Goal: Subscribe to service/newsletter

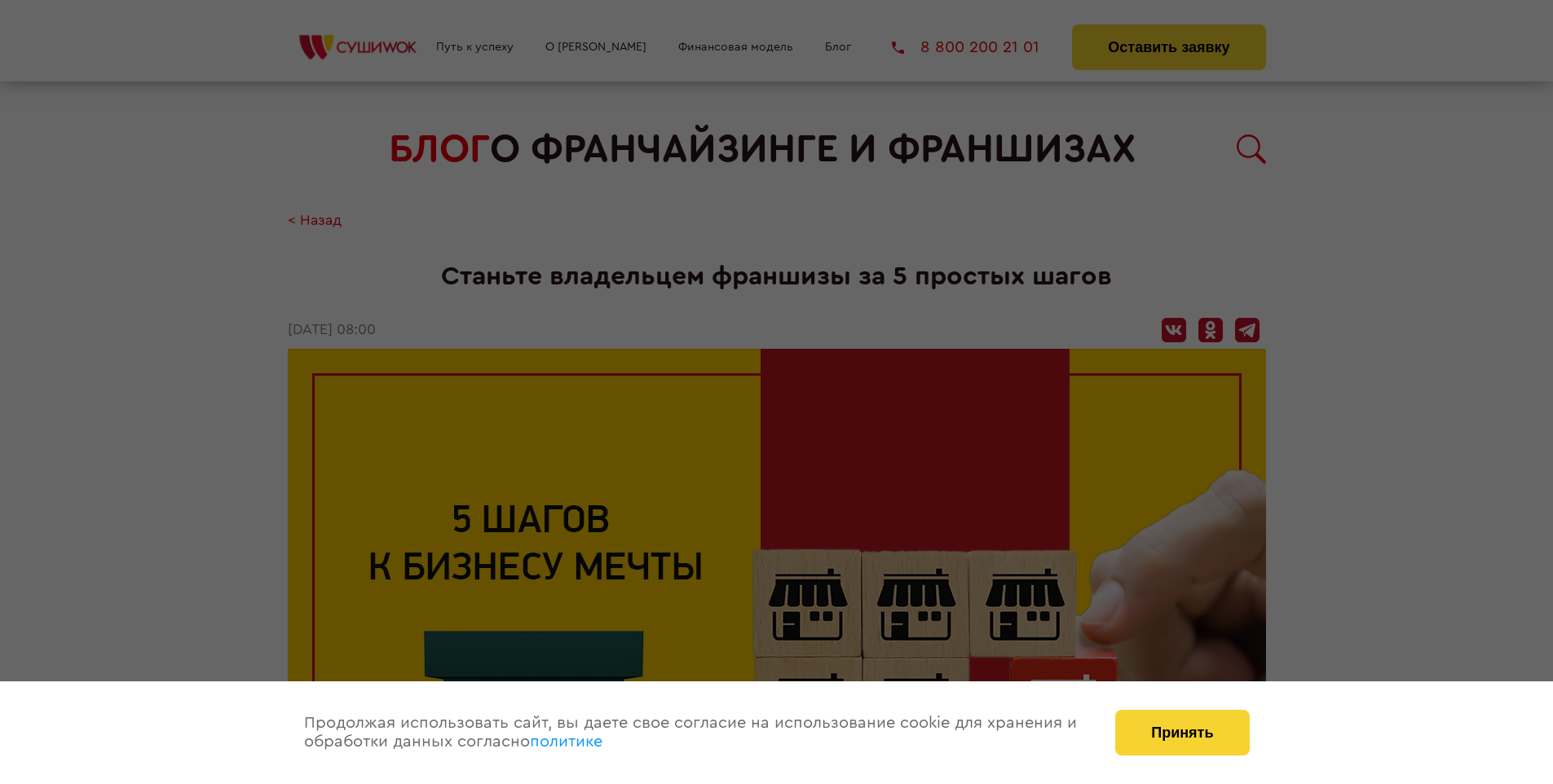
scroll to position [2115, 0]
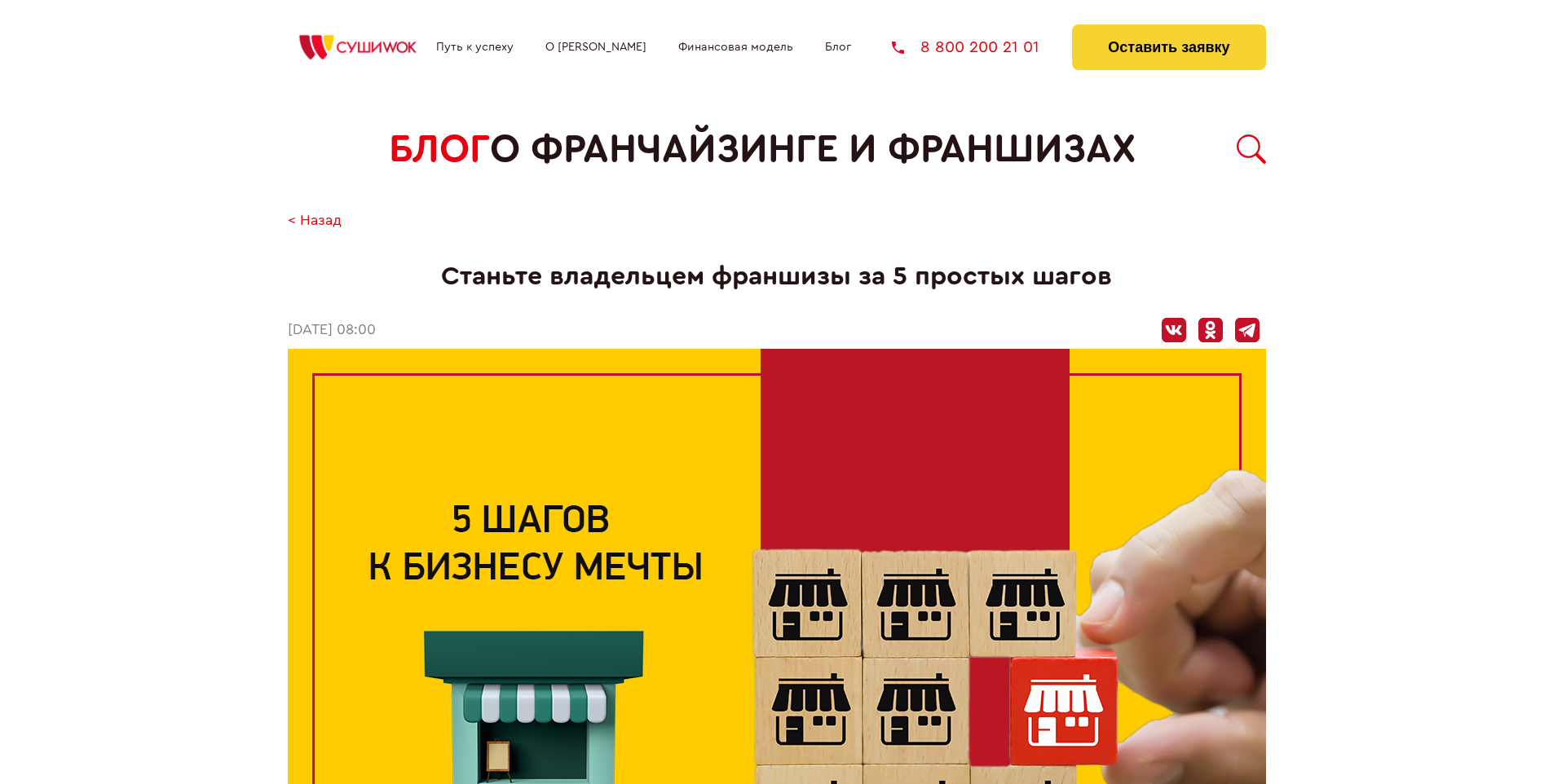
scroll to position [2115, 0]
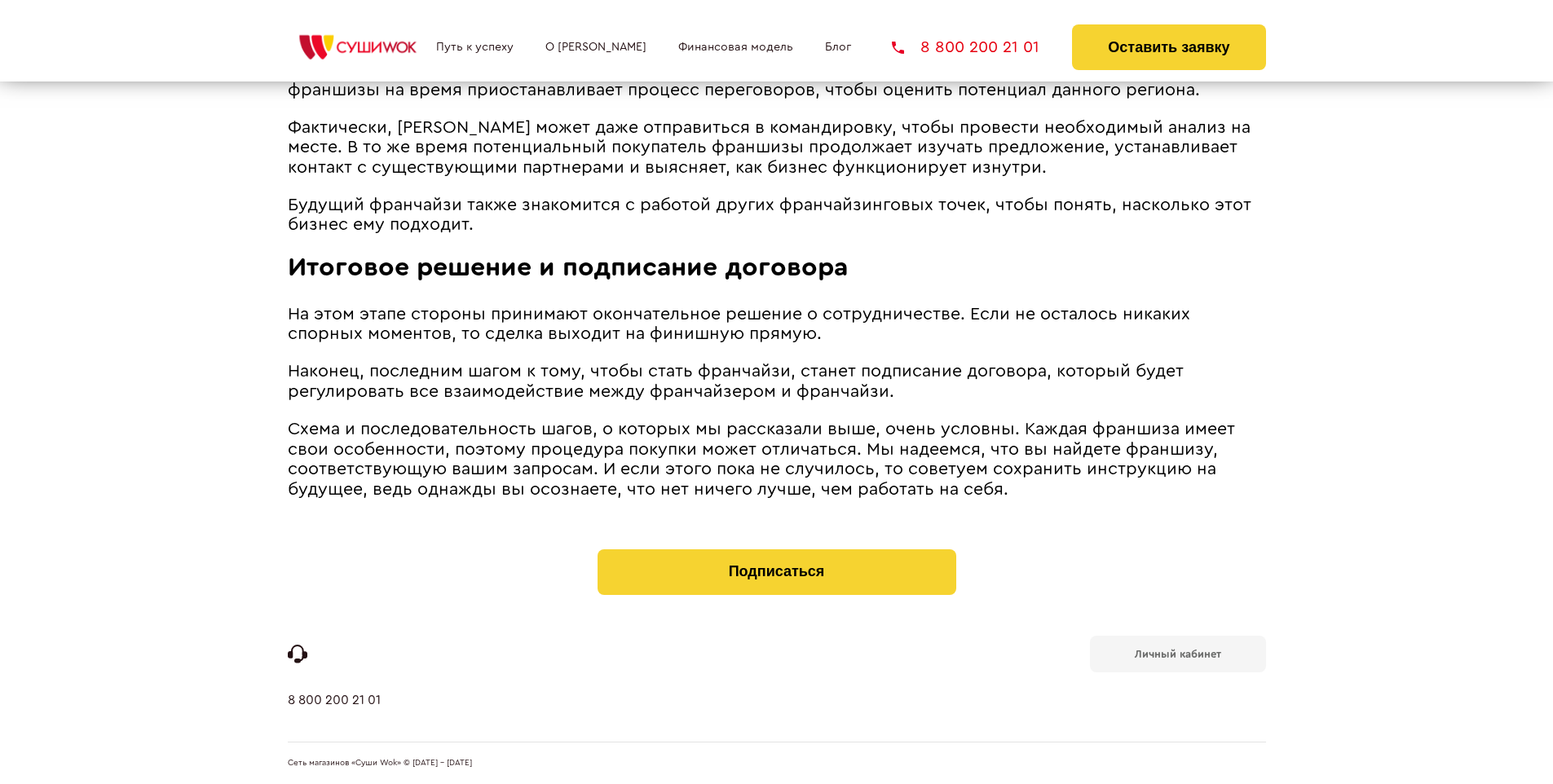
click at [1177, 652] on b "Личный кабинет" at bounding box center [1177, 654] width 86 height 11
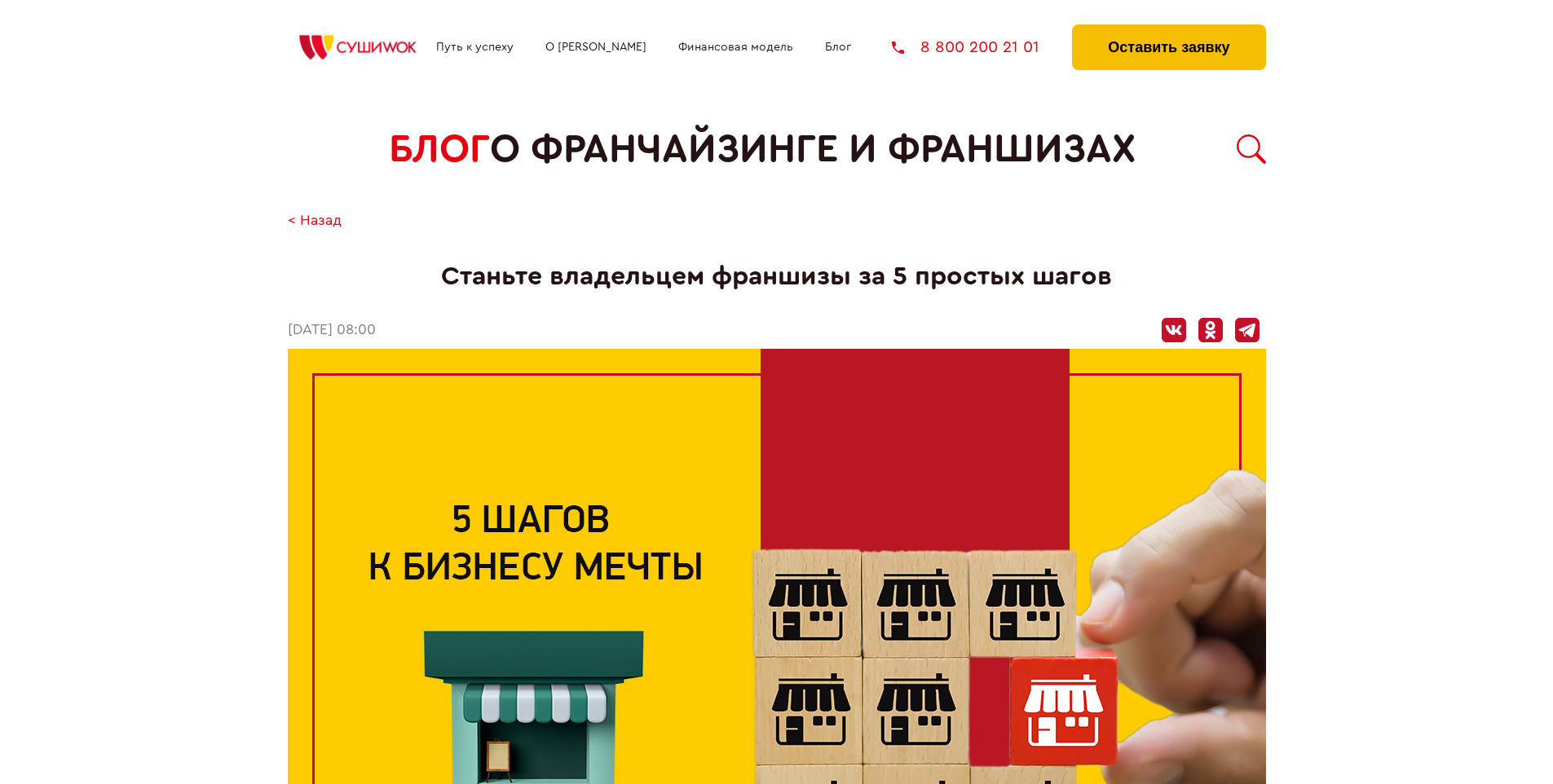
click at [1168, 28] on button "Оставить заявку" at bounding box center [1168, 47] width 193 height 46
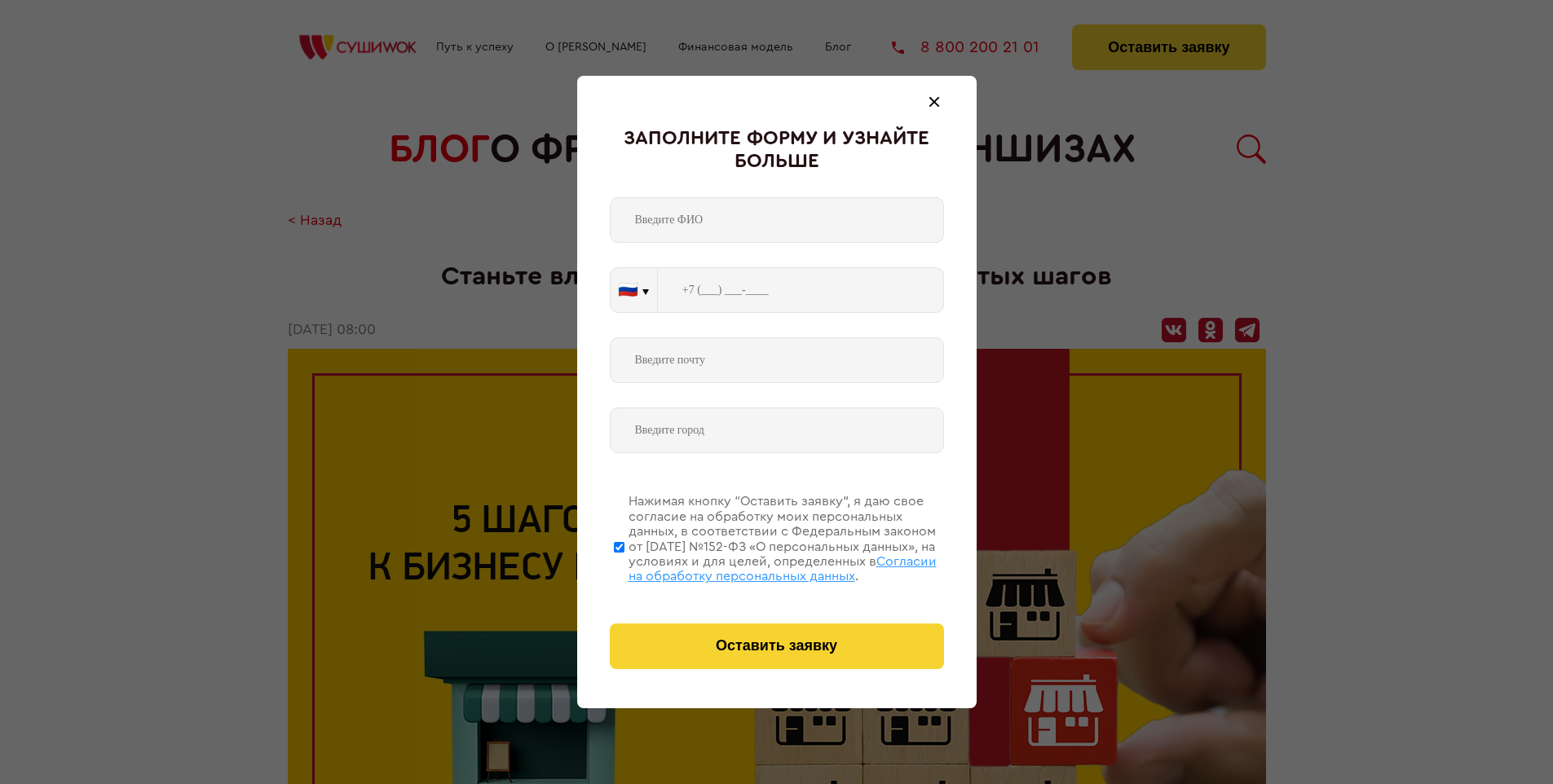
click at [756, 567] on span "Согласии на обработку персональных данных" at bounding box center [782, 569] width 308 height 28
click at [625, 567] on input "Нажимая кнопку “Оставить заявку”, я даю свое согласие на обработку моих персона…" at bounding box center [619, 547] width 11 height 130
checkbox input "false"
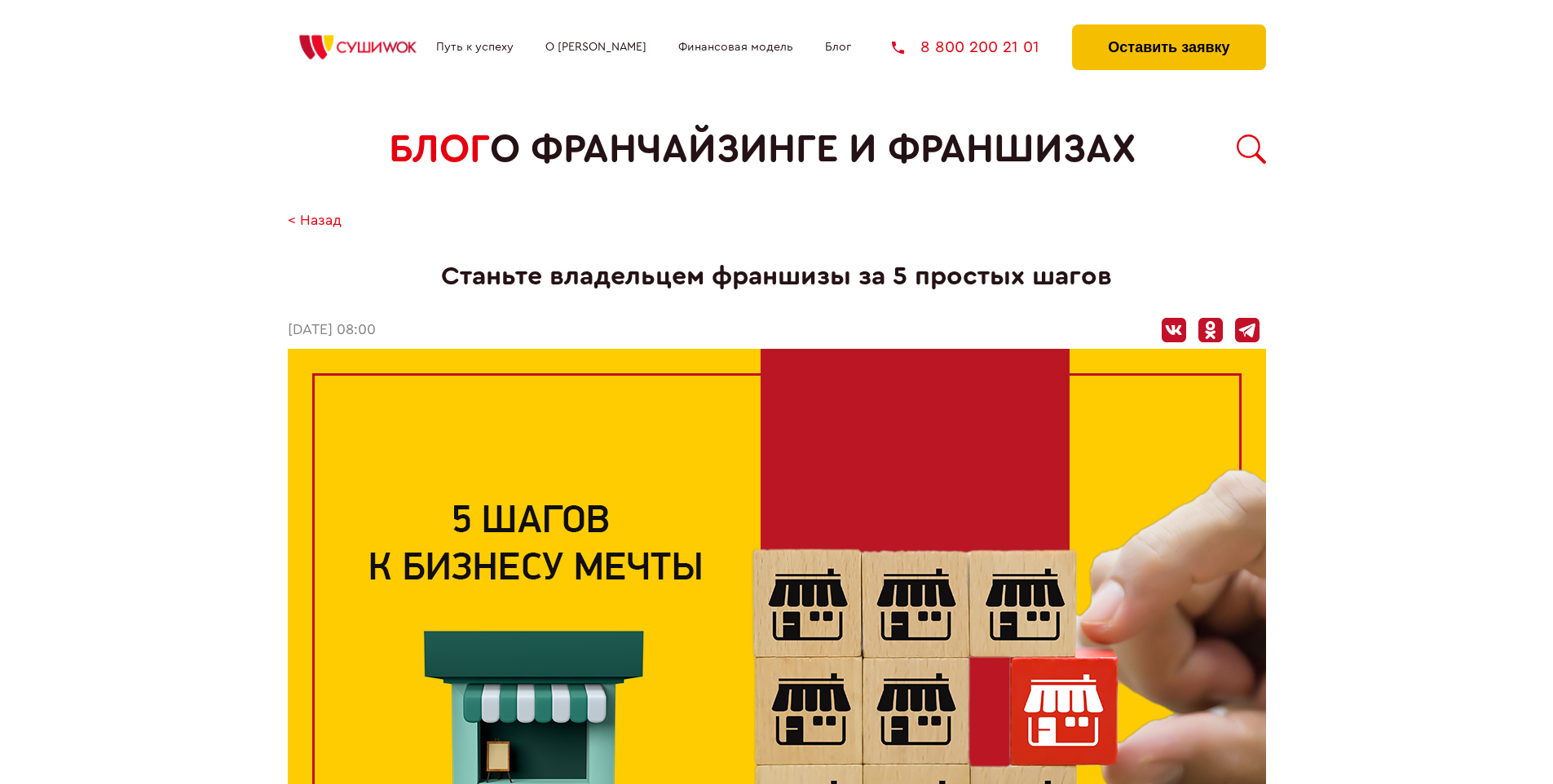
click at [1168, 28] on button "Оставить заявку" at bounding box center [1168, 47] width 193 height 46
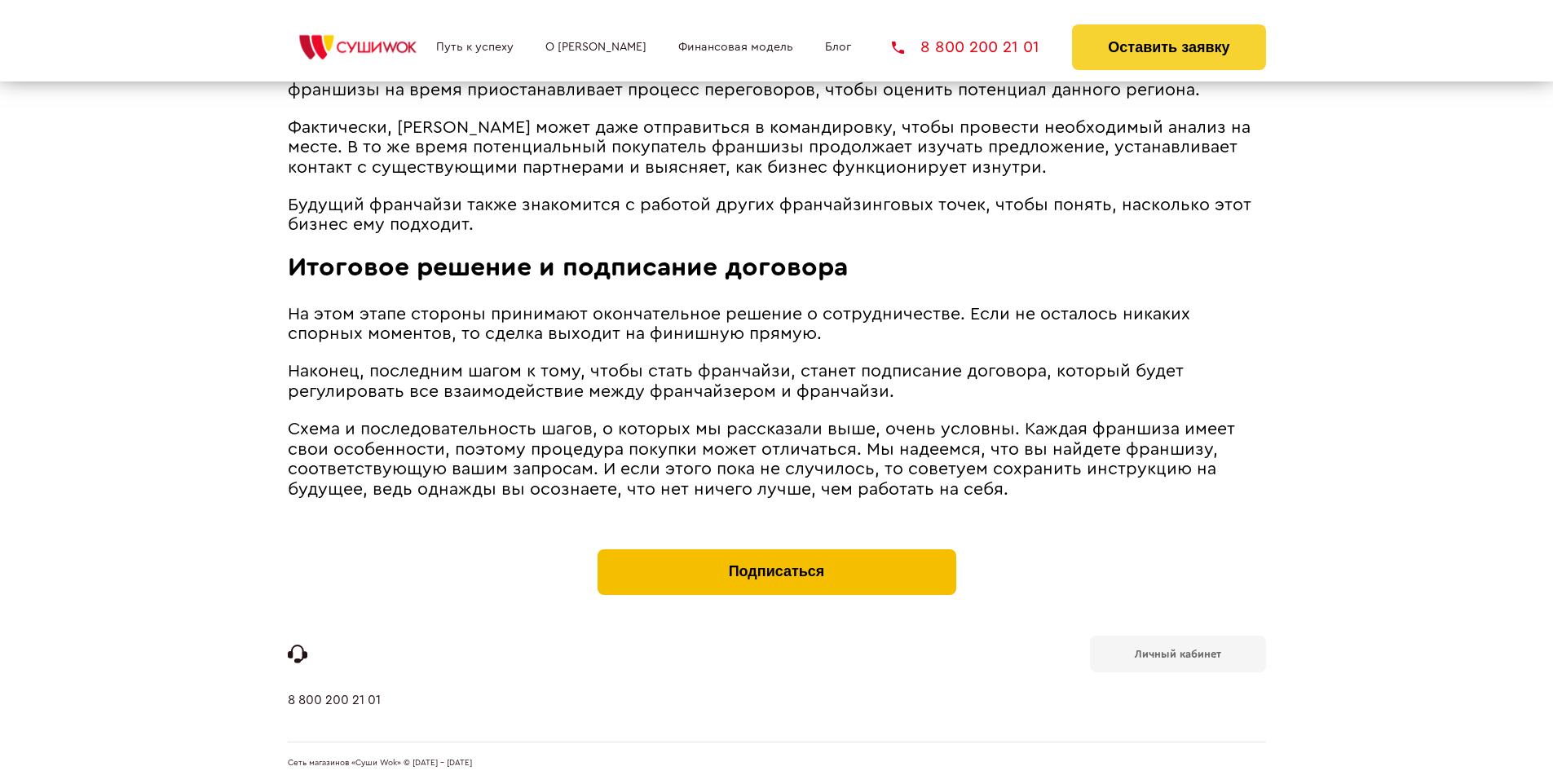
click at [776, 553] on button "Подписаться" at bounding box center [777, 572] width 359 height 46
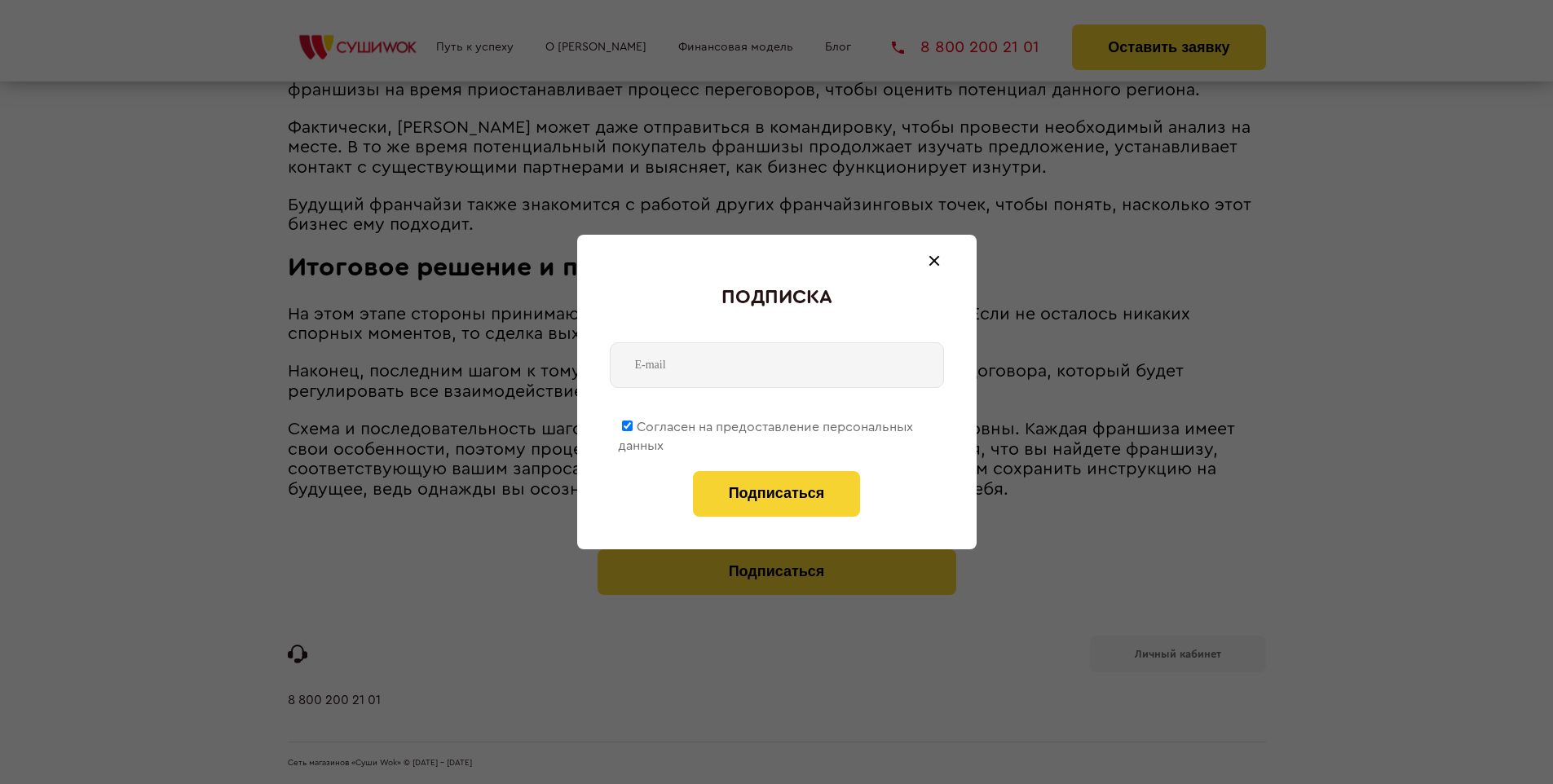
click at [766, 424] on span "Согласен на предоставление персональных данных" at bounding box center [765, 437] width 295 height 32
click at [633, 424] on input "Согласен на предоставление персональных данных" at bounding box center [627, 426] width 11 height 11
checkbox input "false"
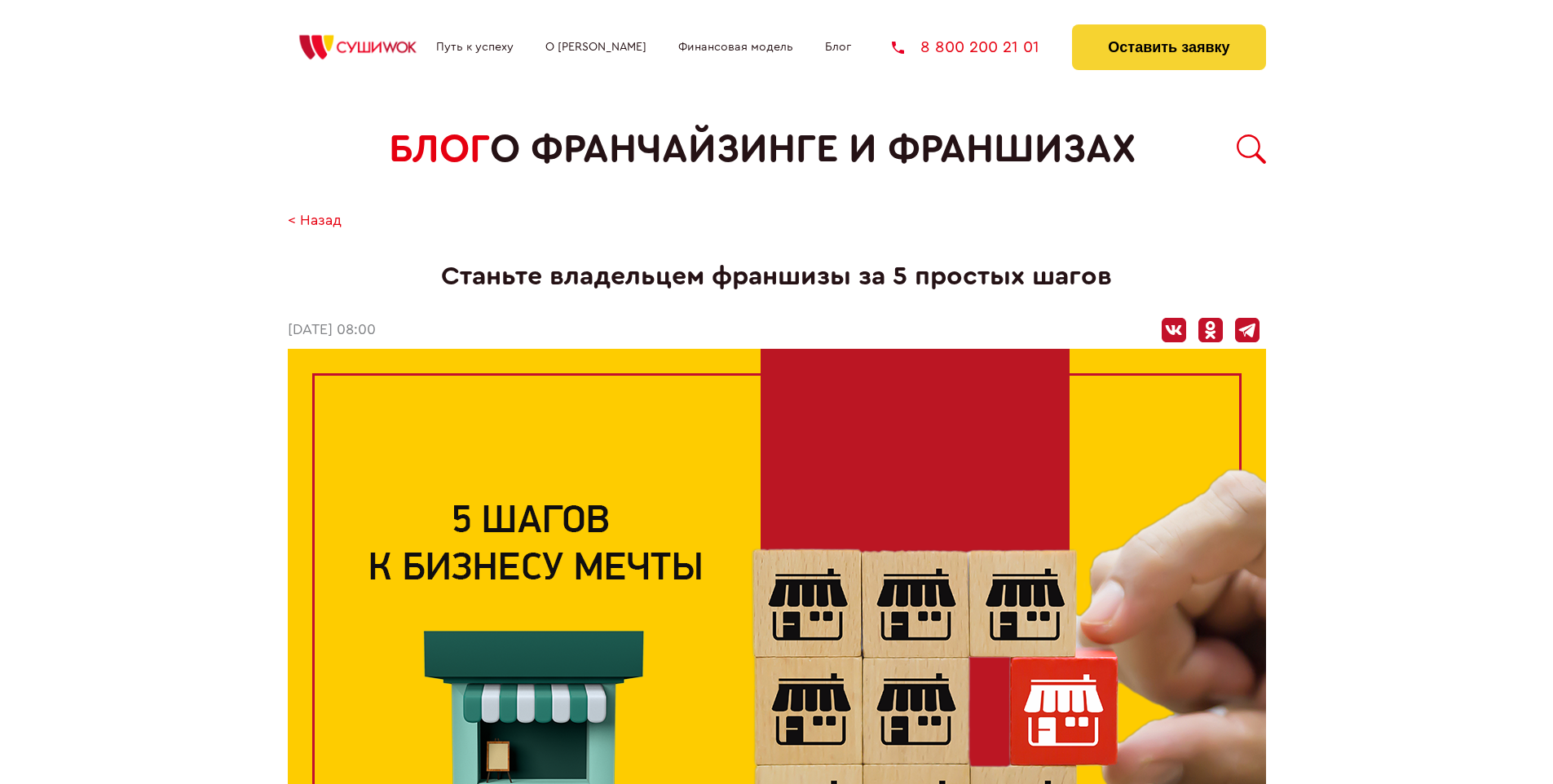
scroll to position [2115, 0]
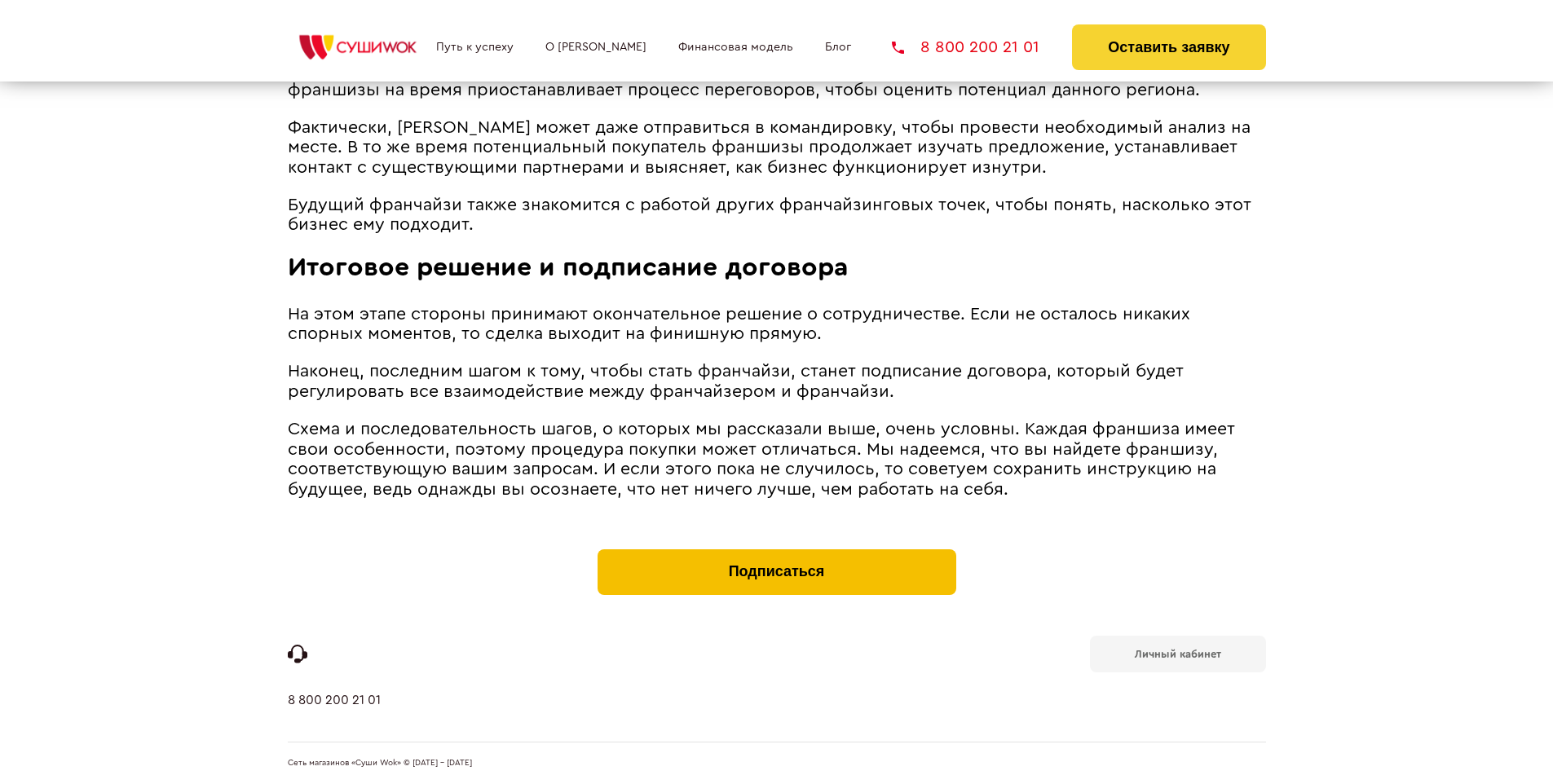
click at [776, 553] on button "Подписаться" at bounding box center [777, 572] width 359 height 46
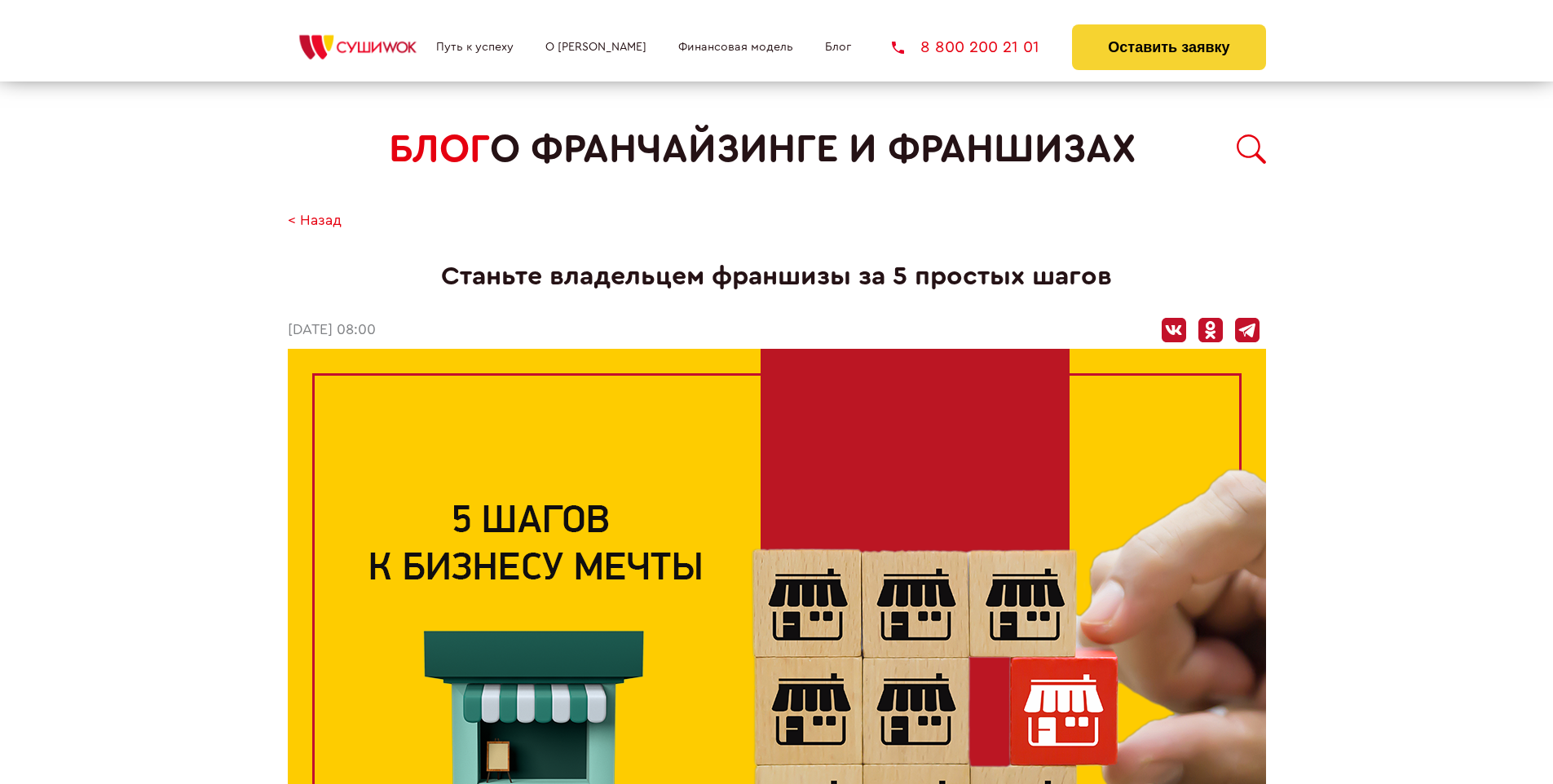
scroll to position [948, 0]
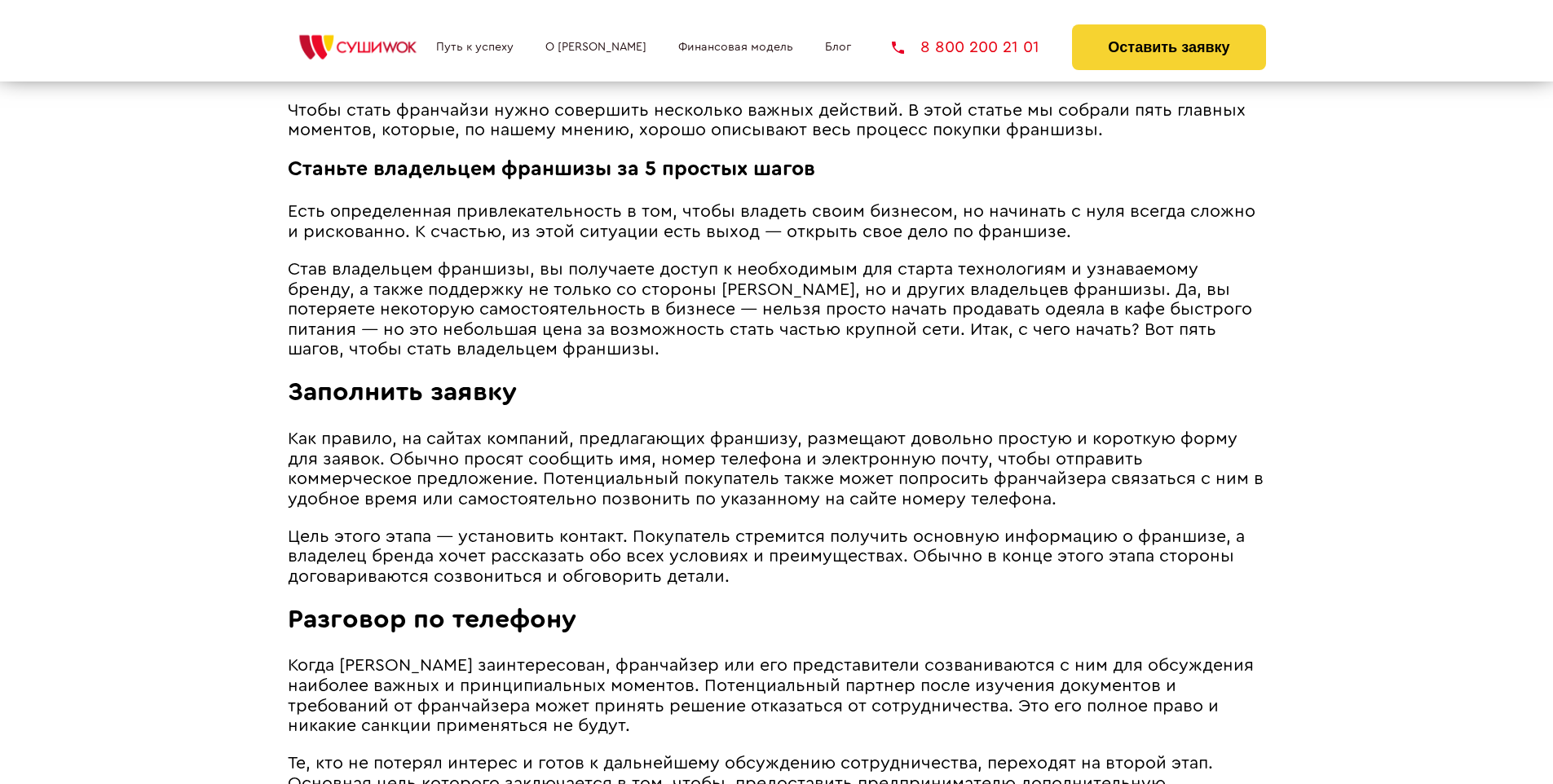
click at [401, 383] on span "Заполнить заявку" at bounding box center [402, 392] width 229 height 26
